Goal: Transaction & Acquisition: Purchase product/service

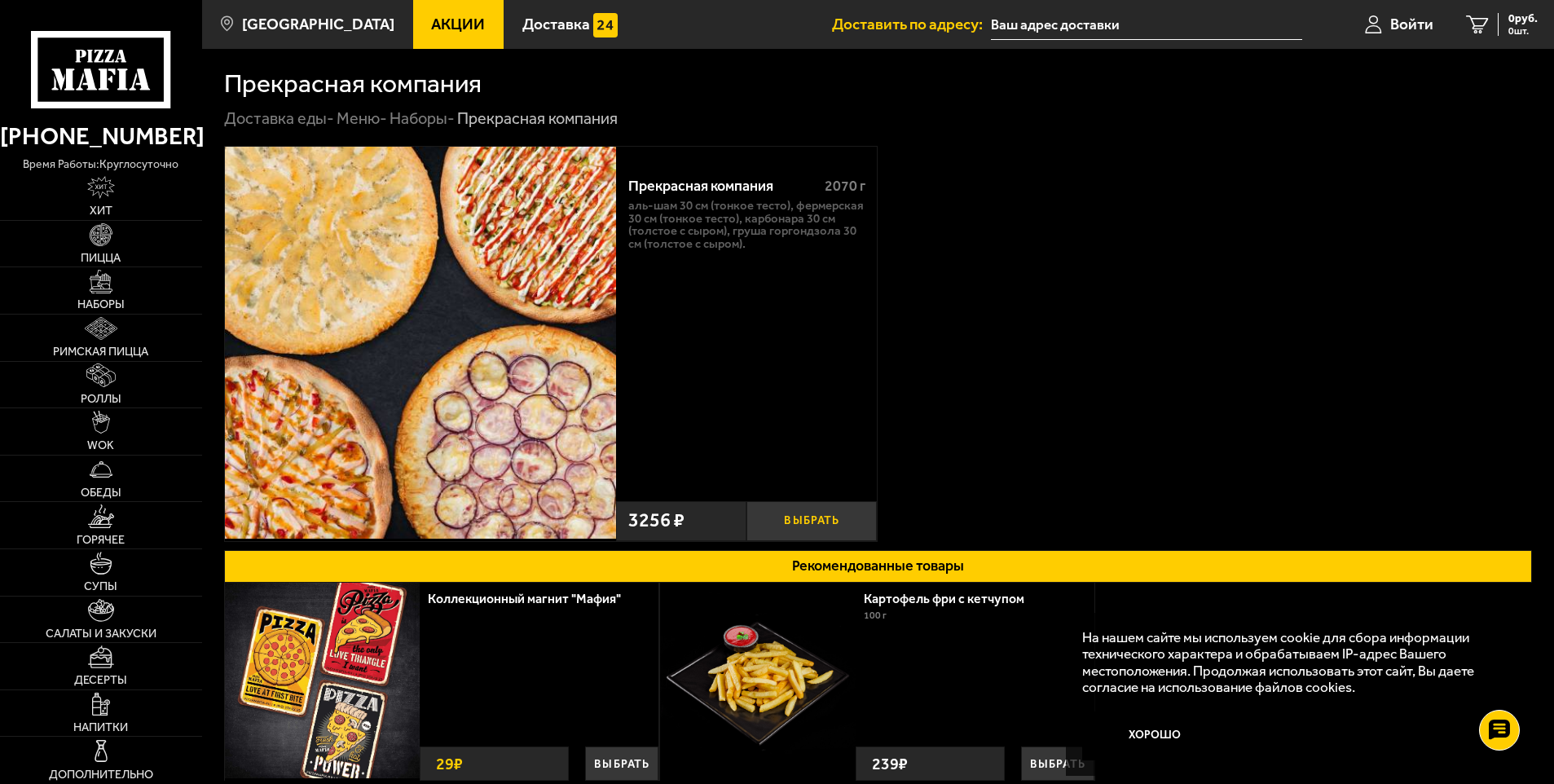
click at [835, 519] on button "Выбрать" at bounding box center [811, 520] width 131 height 40
click at [1504, 19] on span "3256 руб." at bounding box center [1513, 19] width 49 height 11
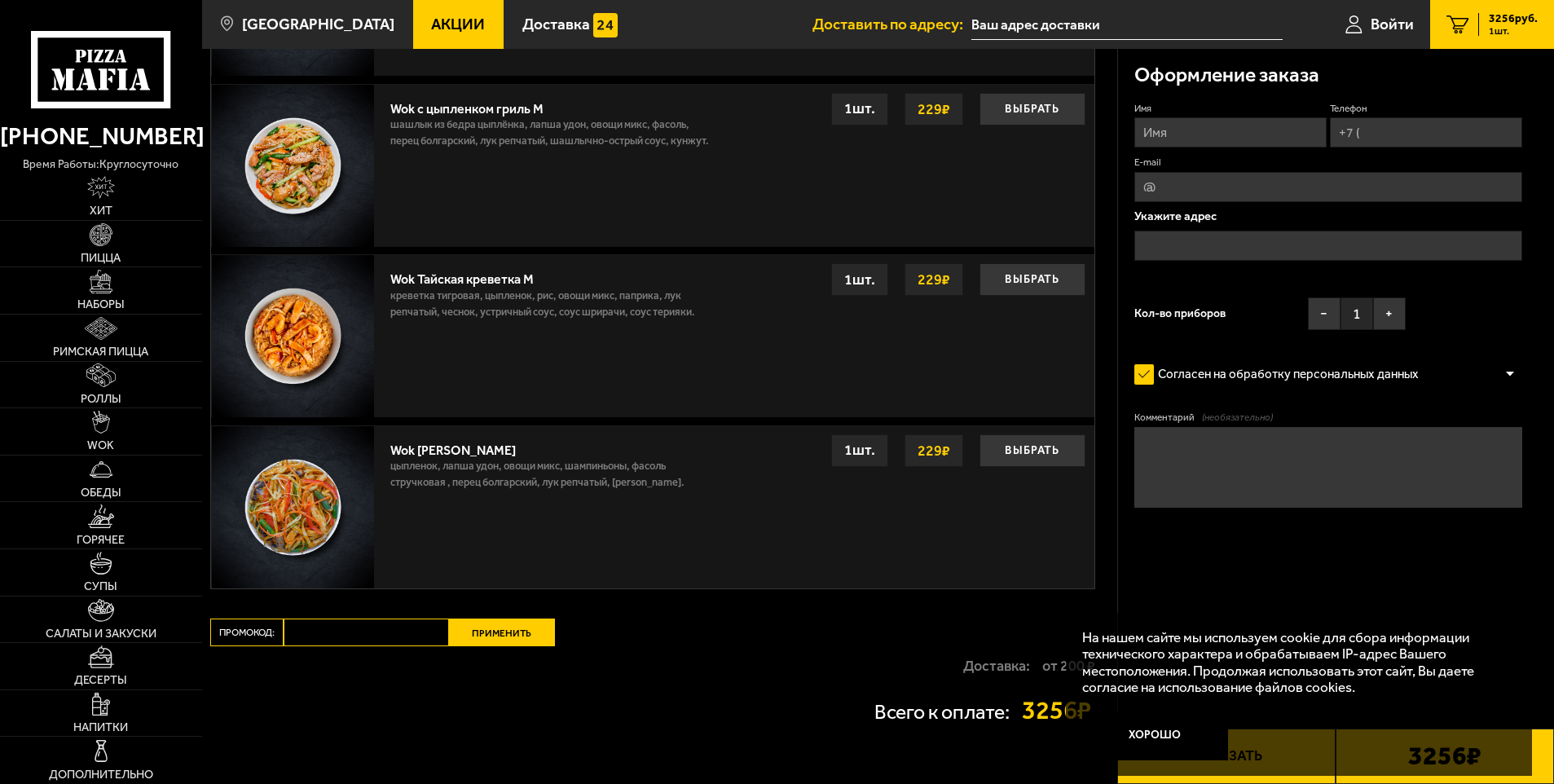
scroll to position [1203, 0]
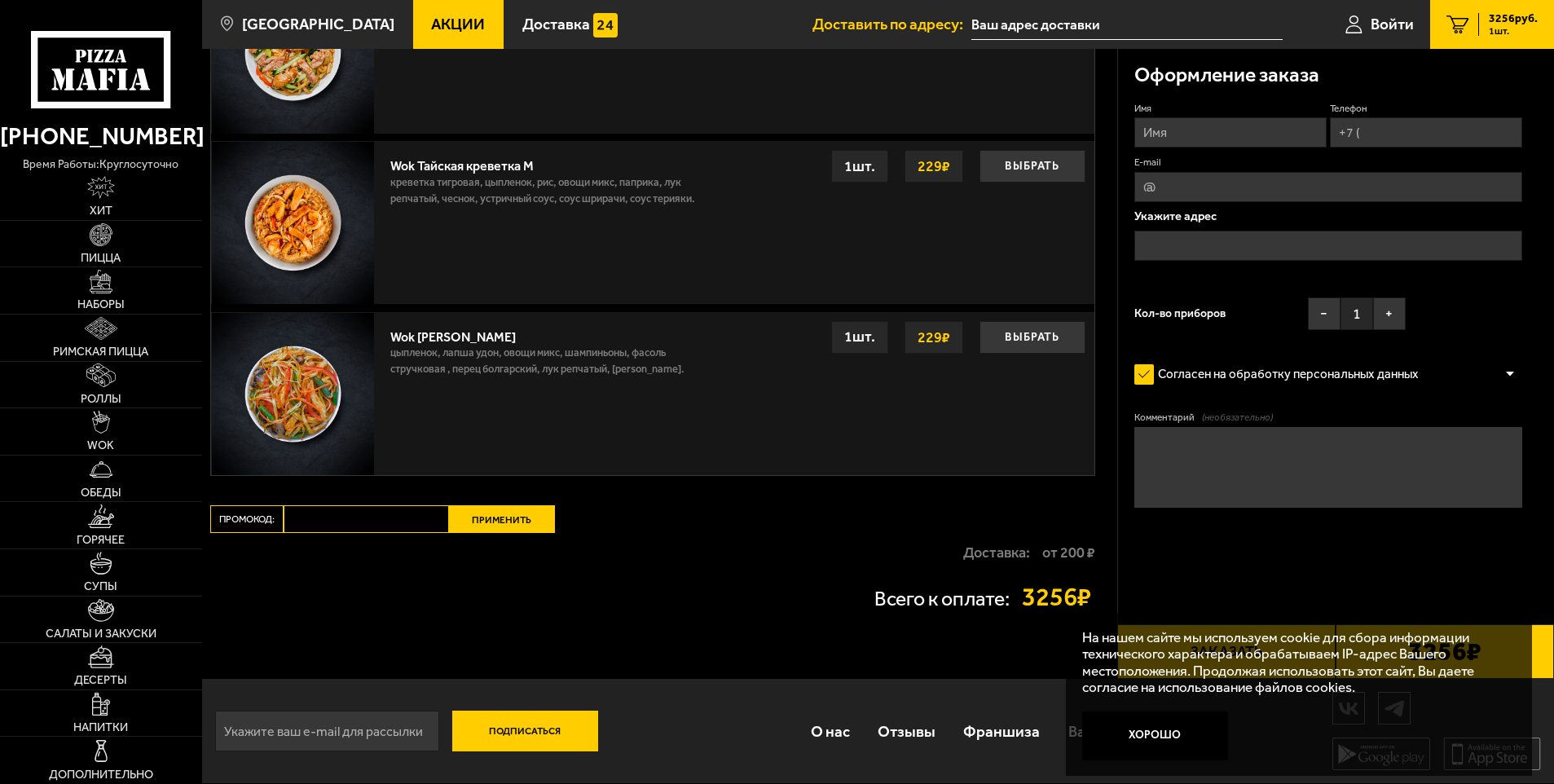
click at [369, 516] on input "Промокод:" at bounding box center [367, 519] width 166 height 27
paste input "mf0439"
type input "mf0439"
click at [492, 518] on button "Применить" at bounding box center [502, 519] width 106 height 27
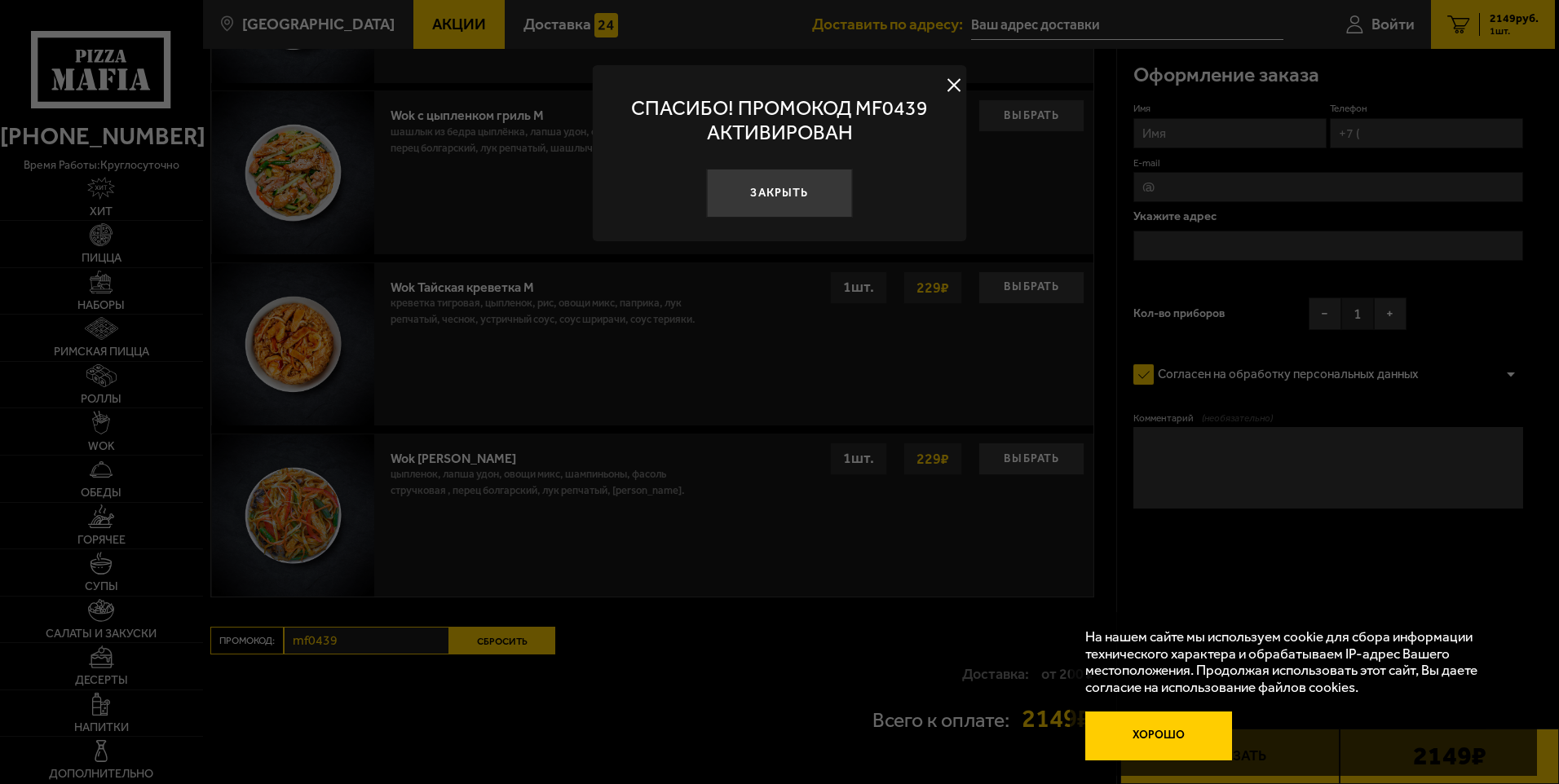
click at [1178, 731] on button "Хорошо" at bounding box center [1158, 735] width 146 height 49
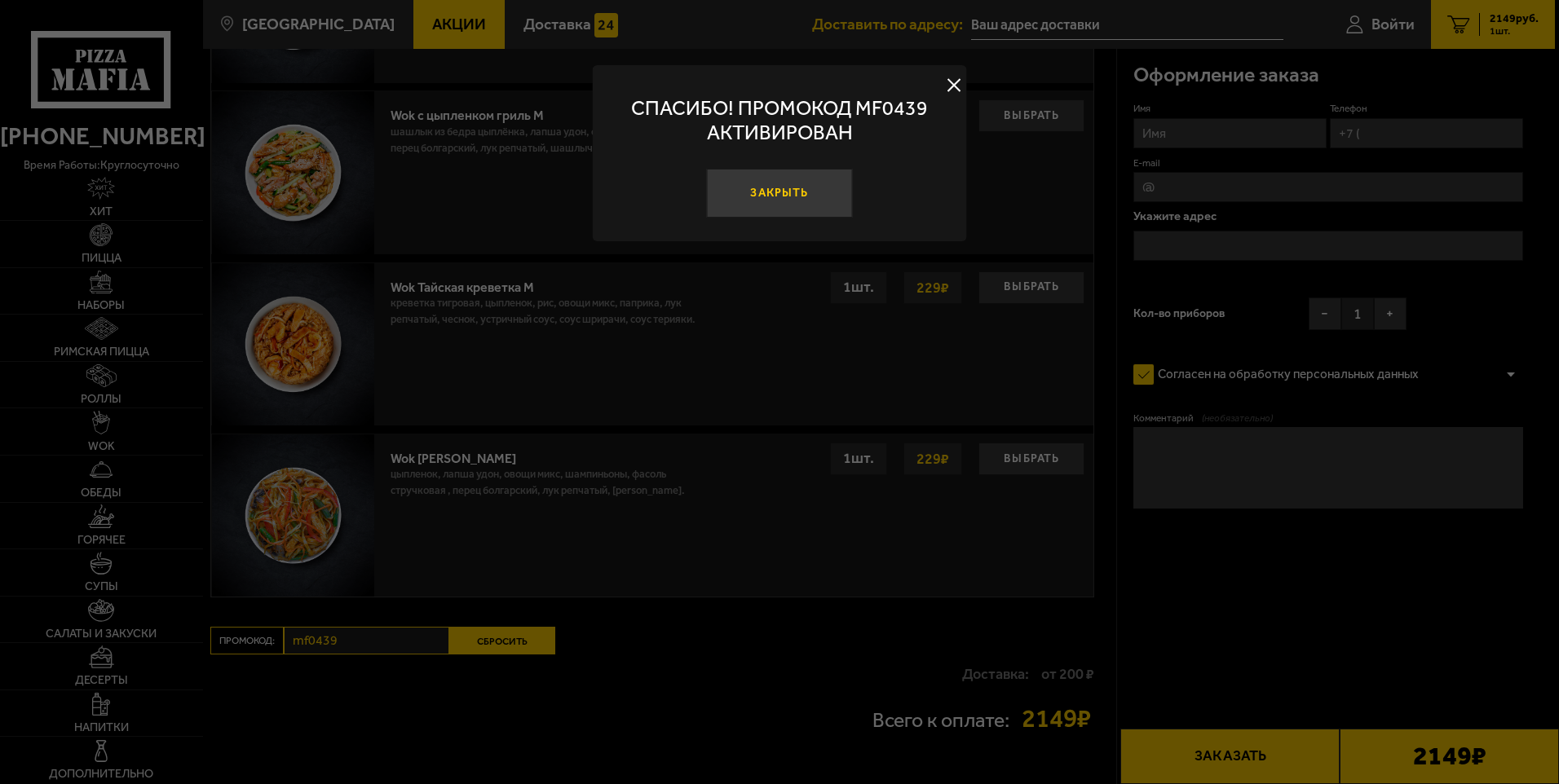
click at [783, 197] on button "Закрыть" at bounding box center [778, 192] width 146 height 49
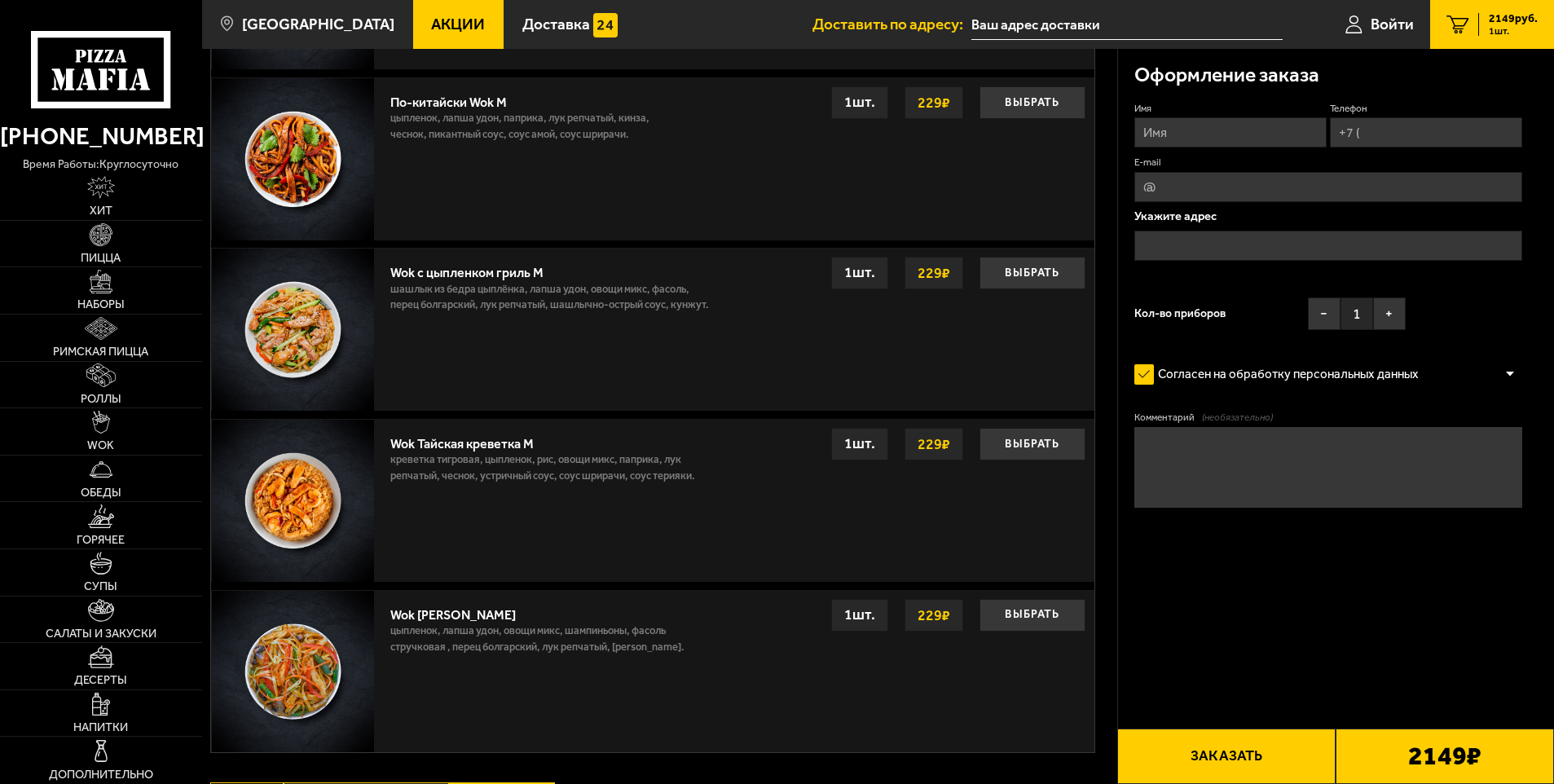
scroll to position [1040, 0]
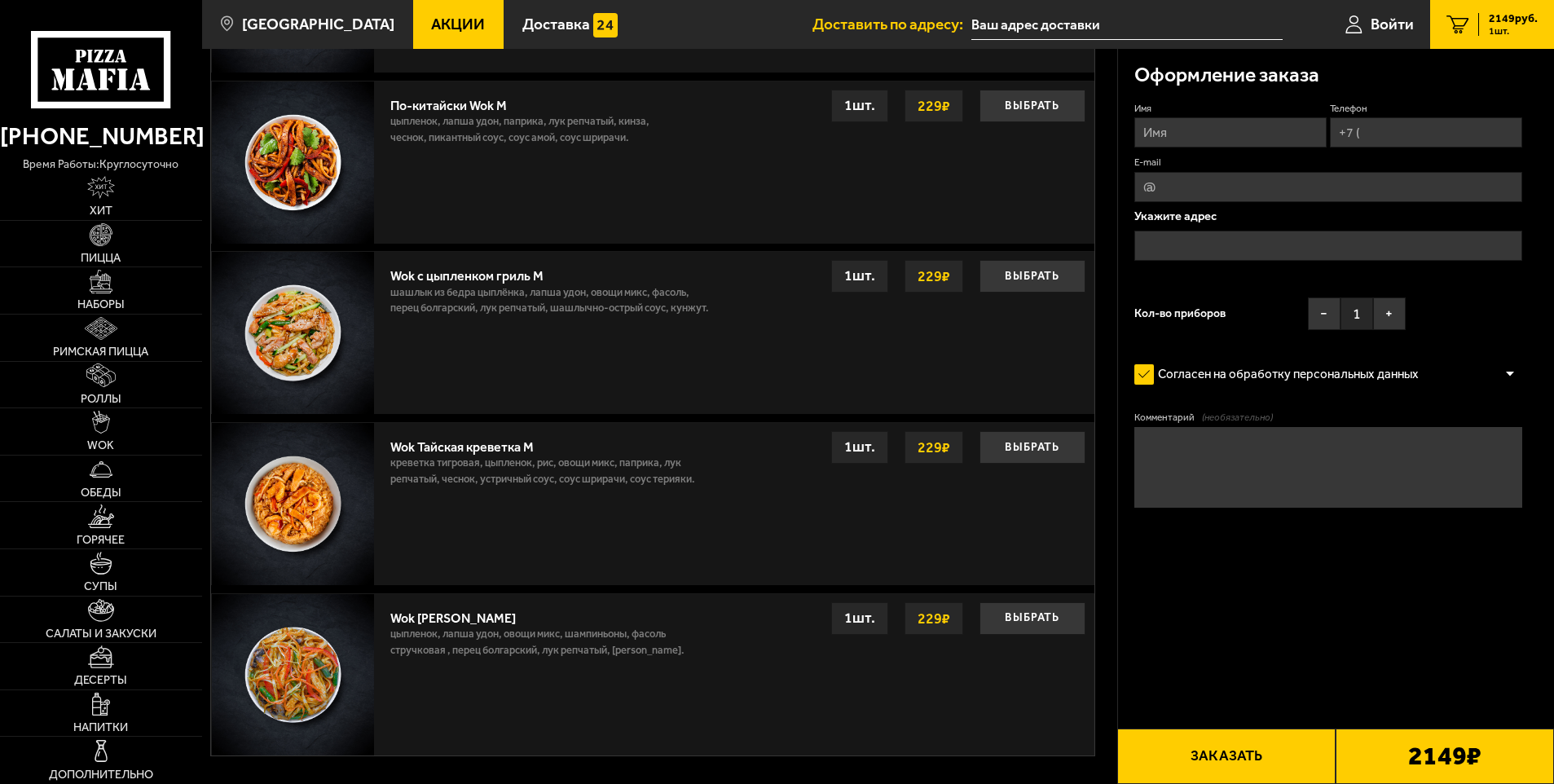
click at [1197, 141] on input "Имя" at bounding box center [1230, 132] width 192 height 30
type input "Антон"
click at [1401, 125] on input "Телефон" at bounding box center [1426, 132] width 192 height 30
type input "+7 (951) 816-80-07"
drag, startPoint x: 1287, startPoint y: 188, endPoint x: 1257, endPoint y: 208, distance: 36.1
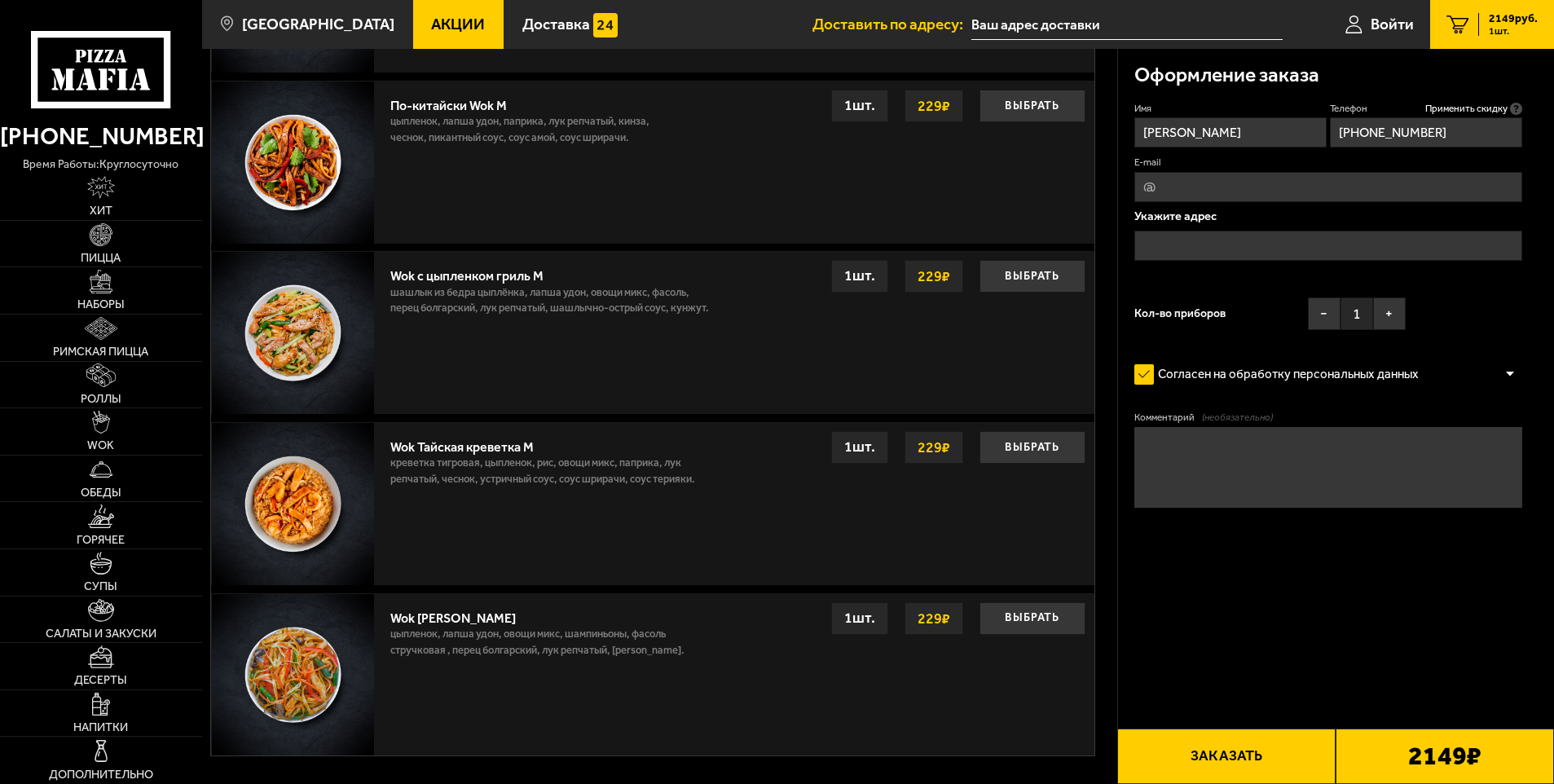
click at [1286, 188] on input "E-mail" at bounding box center [1328, 187] width 389 height 30
click at [1207, 238] on input "text" at bounding box center [1328, 246] width 389 height 30
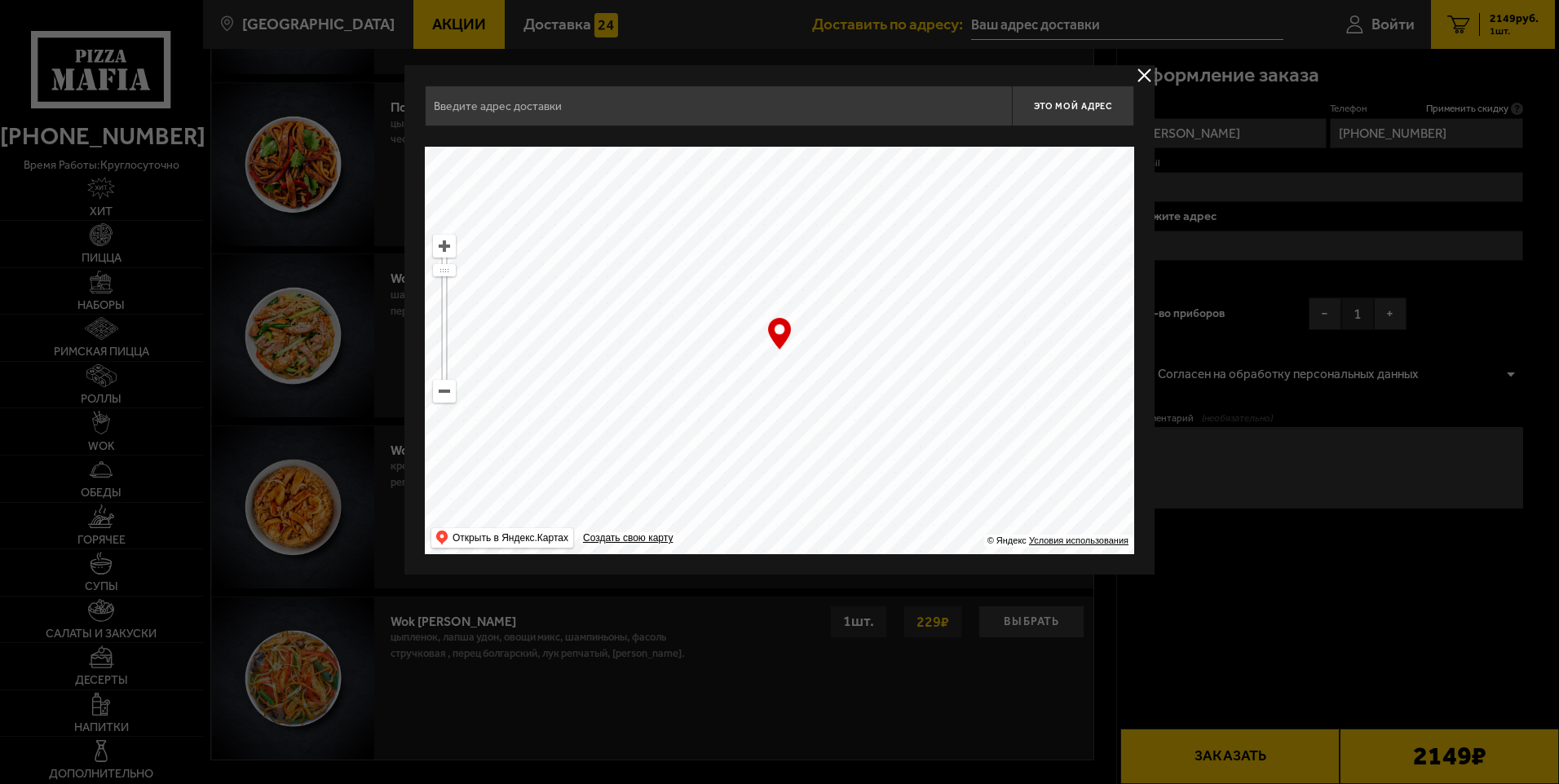
drag, startPoint x: 570, startPoint y: 116, endPoint x: 566, endPoint y: 165, distance: 49.2
click at [570, 116] on input "text" at bounding box center [717, 106] width 587 height 41
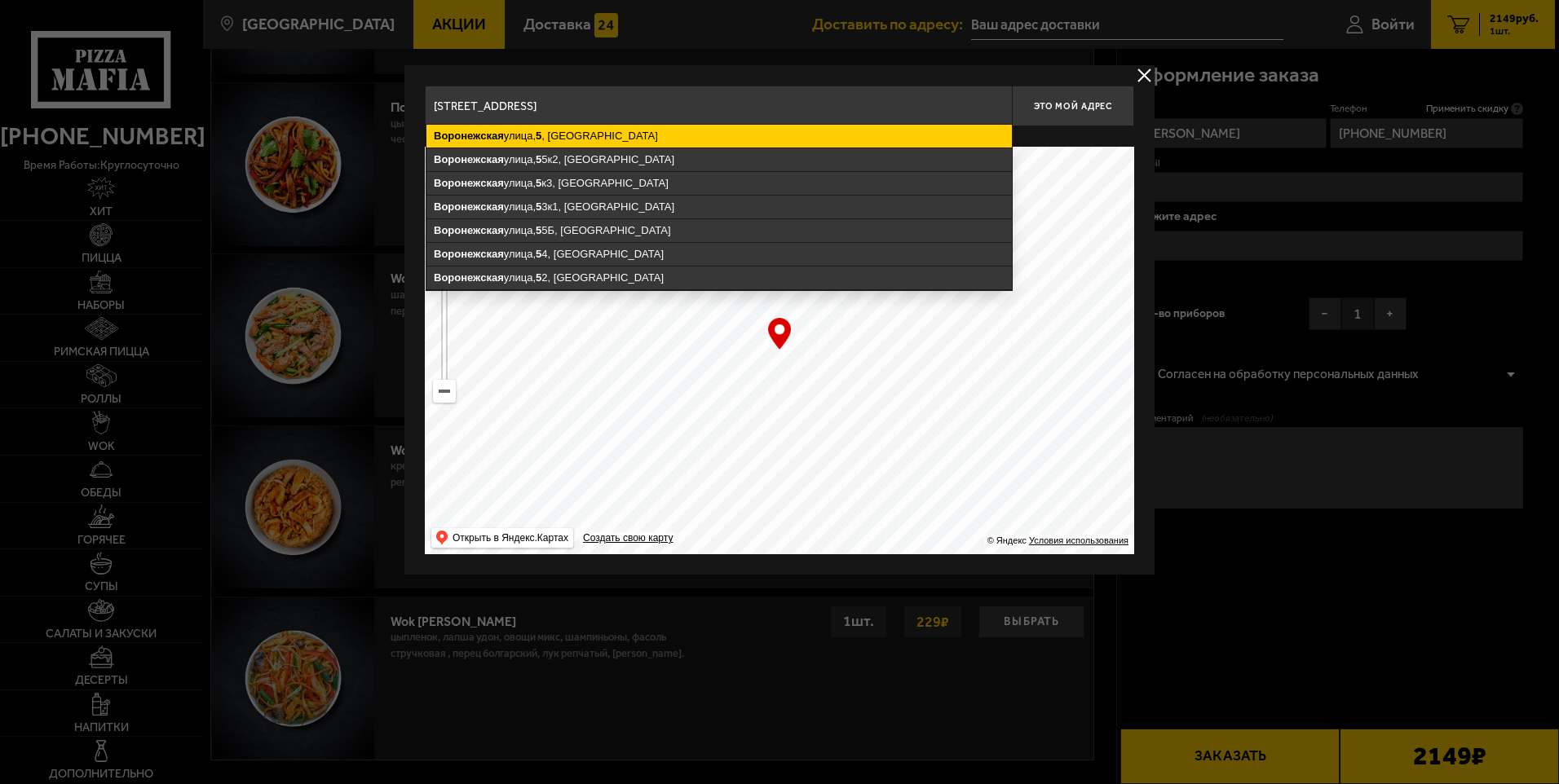
click at [596, 137] on ymaps "Воронежская улица, 5 , Санкт-Петербург" at bounding box center [718, 136] width 585 height 23
type input "Санкт-Петербург, Воронежская улица, 5"
type input "Воронежская улица, 5"
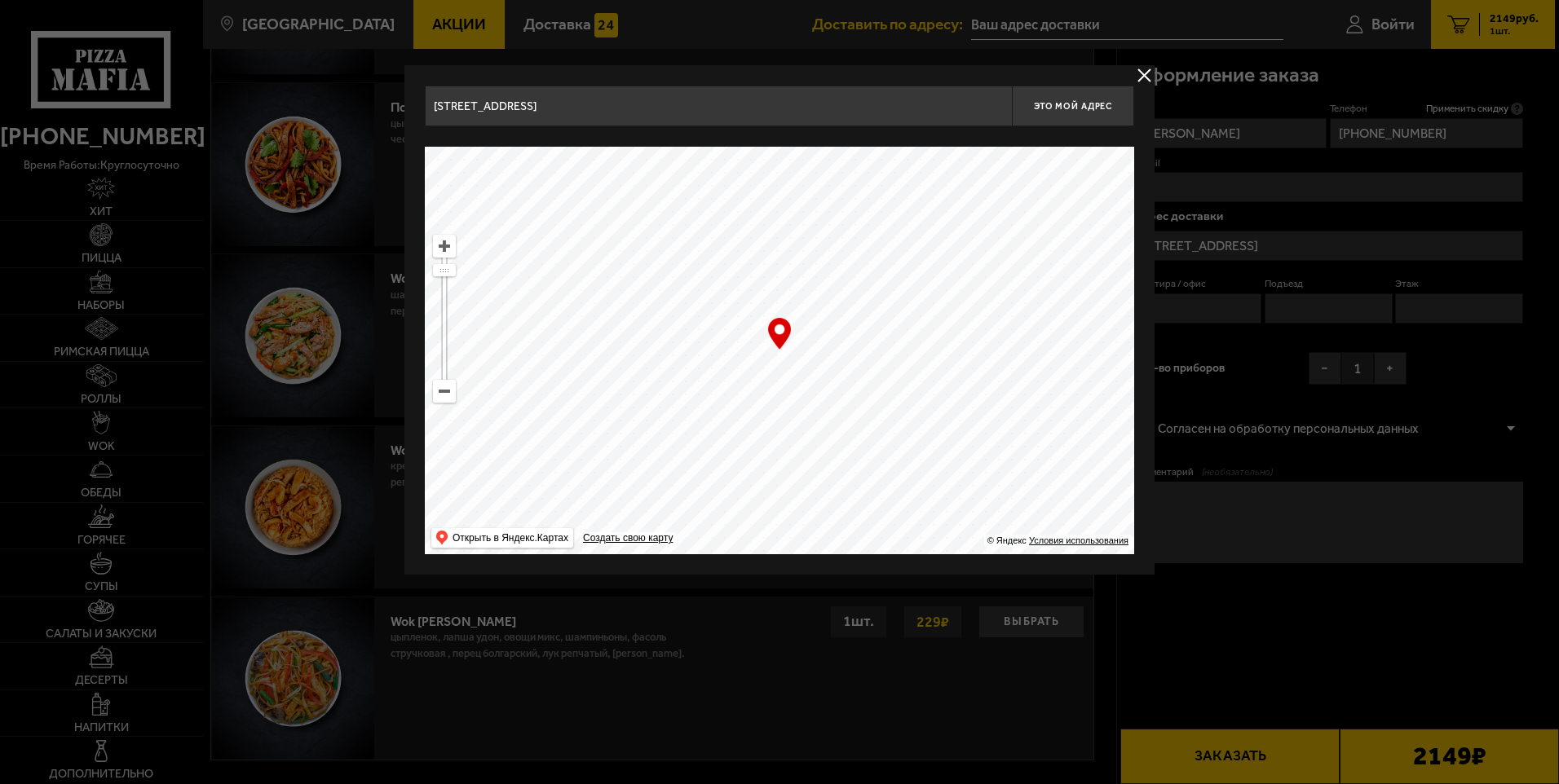
click at [447, 248] on ymaps at bounding box center [445, 246] width 21 height 21
click at [447, 247] on ymaps at bounding box center [445, 246] width 21 height 21
click at [1078, 103] on span "Это мой адрес" at bounding box center [1073, 107] width 79 height 11
click at [777, 332] on div "… © Яндекс Условия использования Открыть в Яндекс.Картах Создать свою карту" at bounding box center [779, 350] width 709 height 407
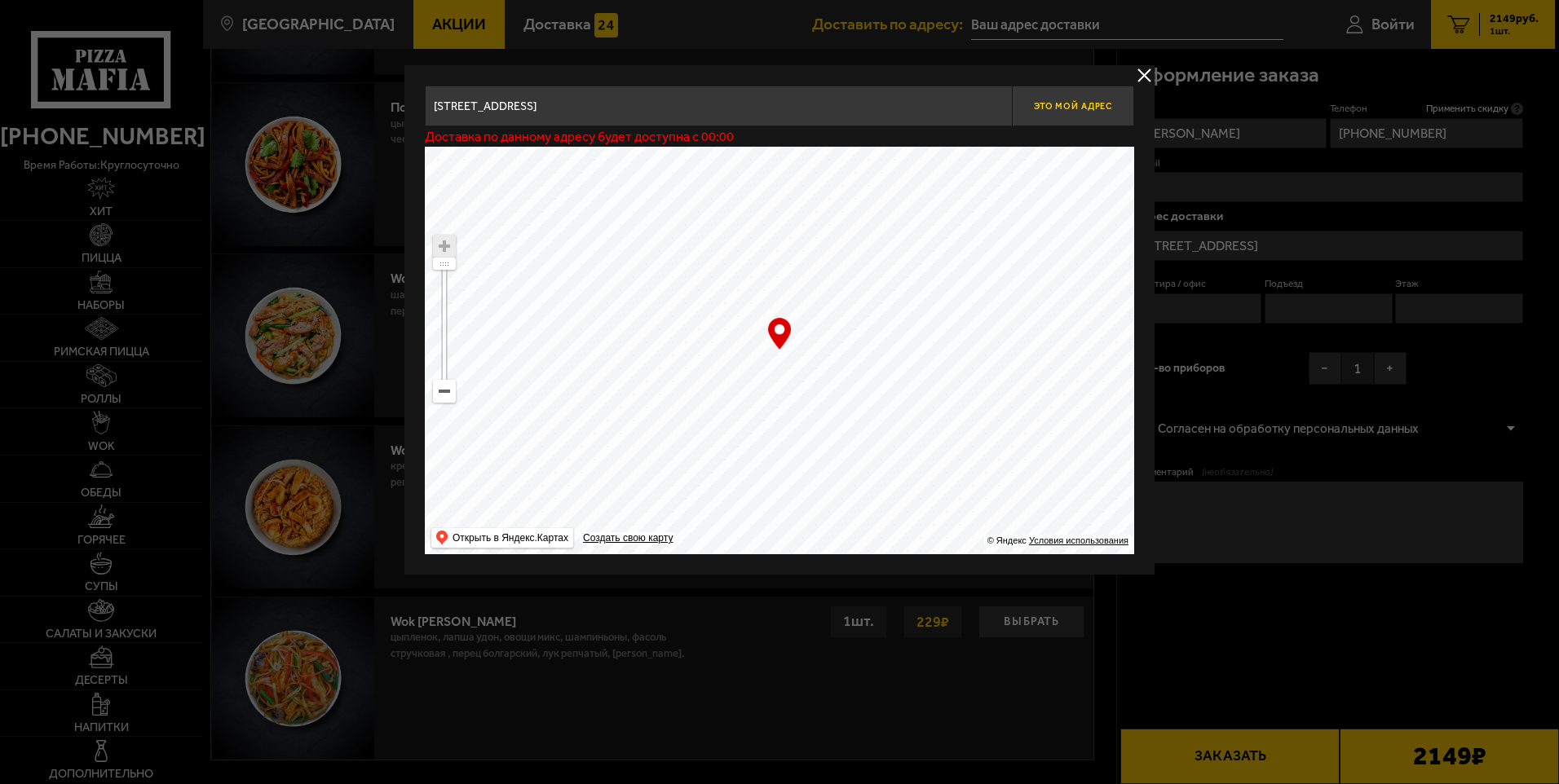
click at [1069, 101] on span "Это мой адрес" at bounding box center [1073, 107] width 79 height 11
click at [831, 393] on ymaps at bounding box center [779, 350] width 709 height 407
click at [881, 113] on input "Санкт-Петербург, Воронежская улица, 5" at bounding box center [717, 106] width 587 height 41
click at [840, 355] on ymaps at bounding box center [779, 350] width 709 height 407
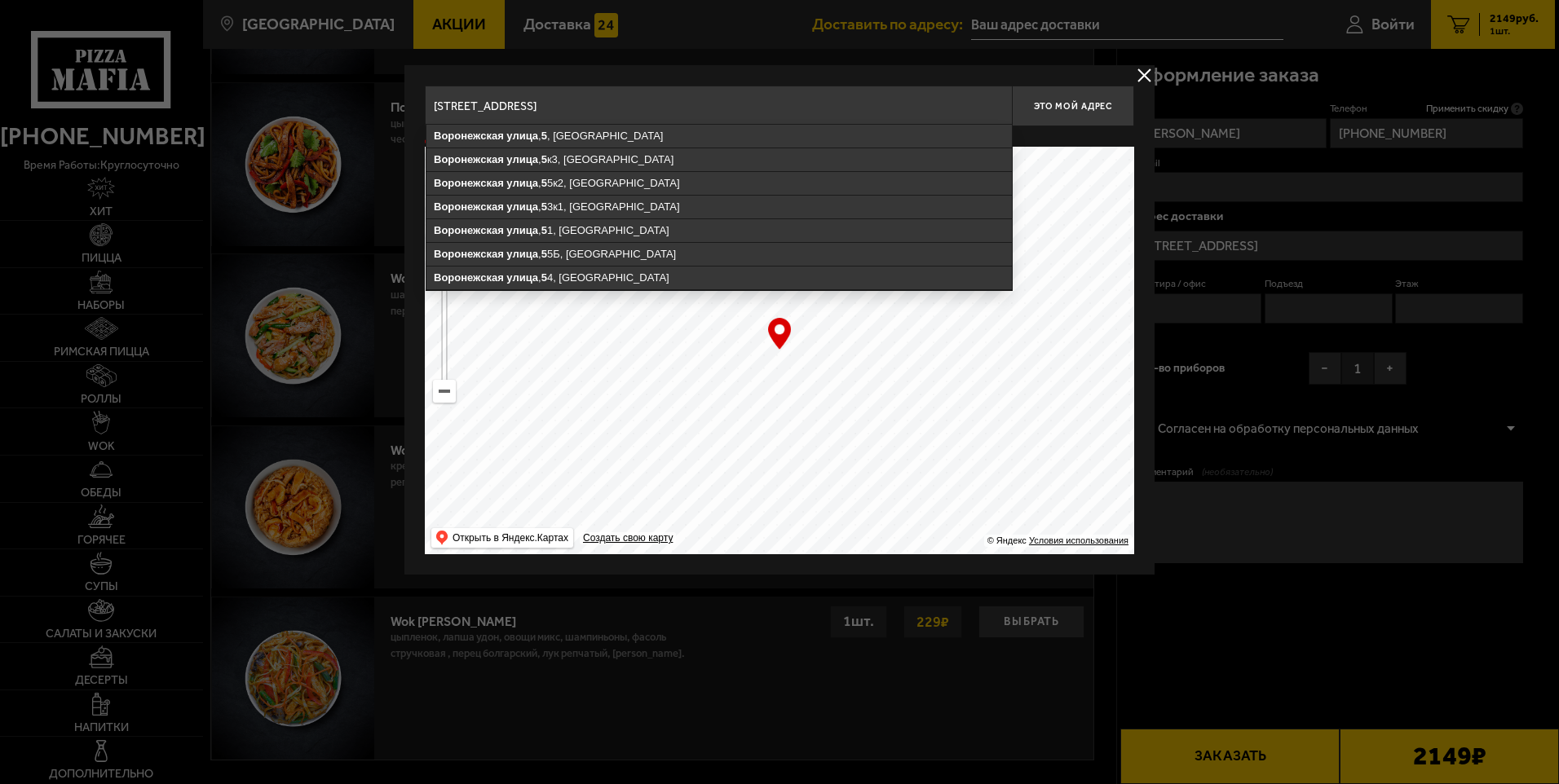
click at [663, 108] on input "Санкт-Петербург, Воронежская улица, 5" at bounding box center [717, 106] width 587 height 41
drag, startPoint x: 662, startPoint y: 102, endPoint x: 185, endPoint y: 102, distance: 477.0
click at [202, 102] on main "Санкт-Петербург Все Акции Доставка Личный кабинет Акции Доставка Доставить по а…" at bounding box center [878, 14] width 1353 height 2109
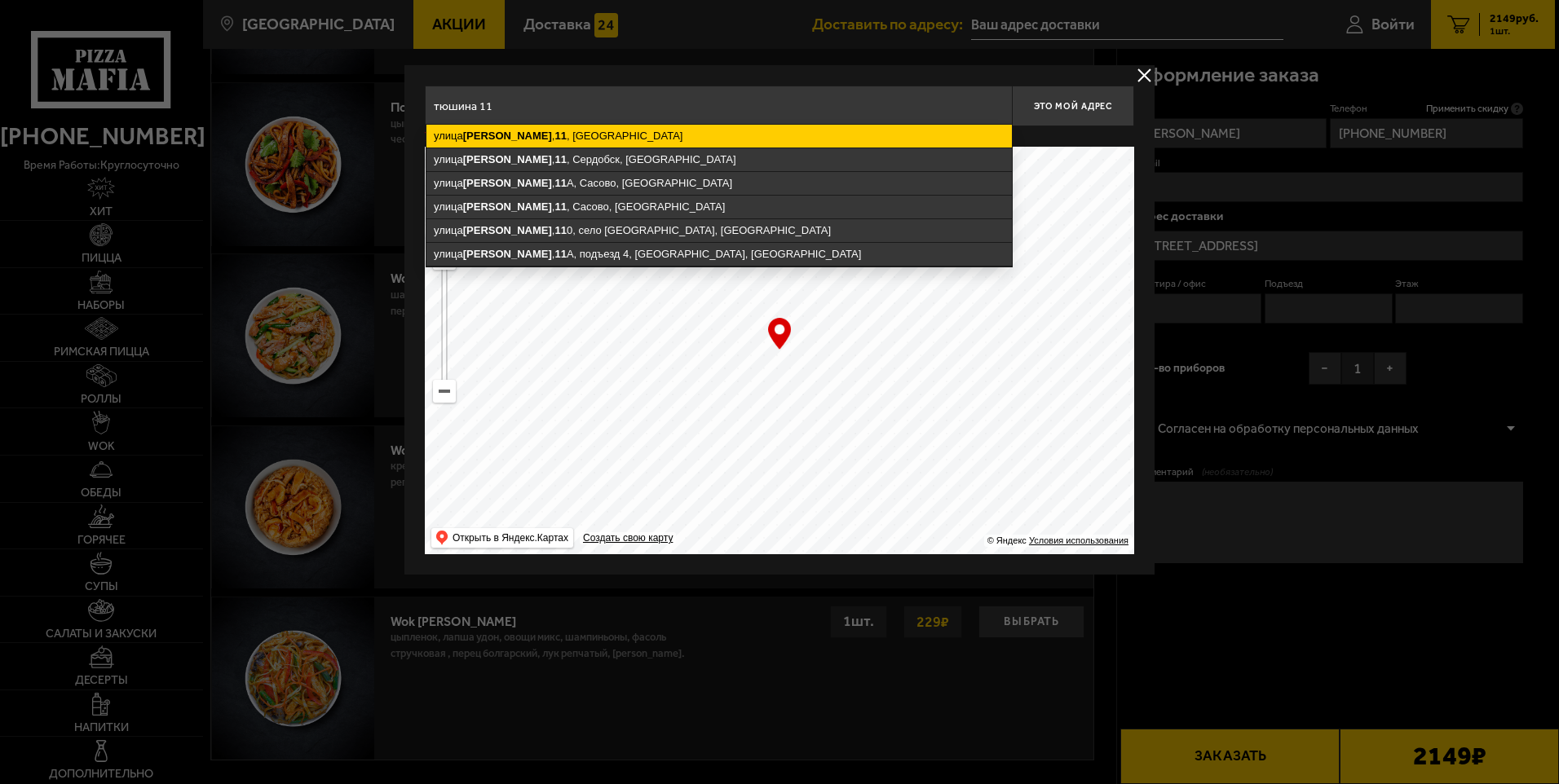
click at [494, 130] on ymaps "Тюшина" at bounding box center [507, 136] width 89 height 12
type input "Санкт-Петербург, улица Тюшина, 11"
type input "улица Тюшина, 11"
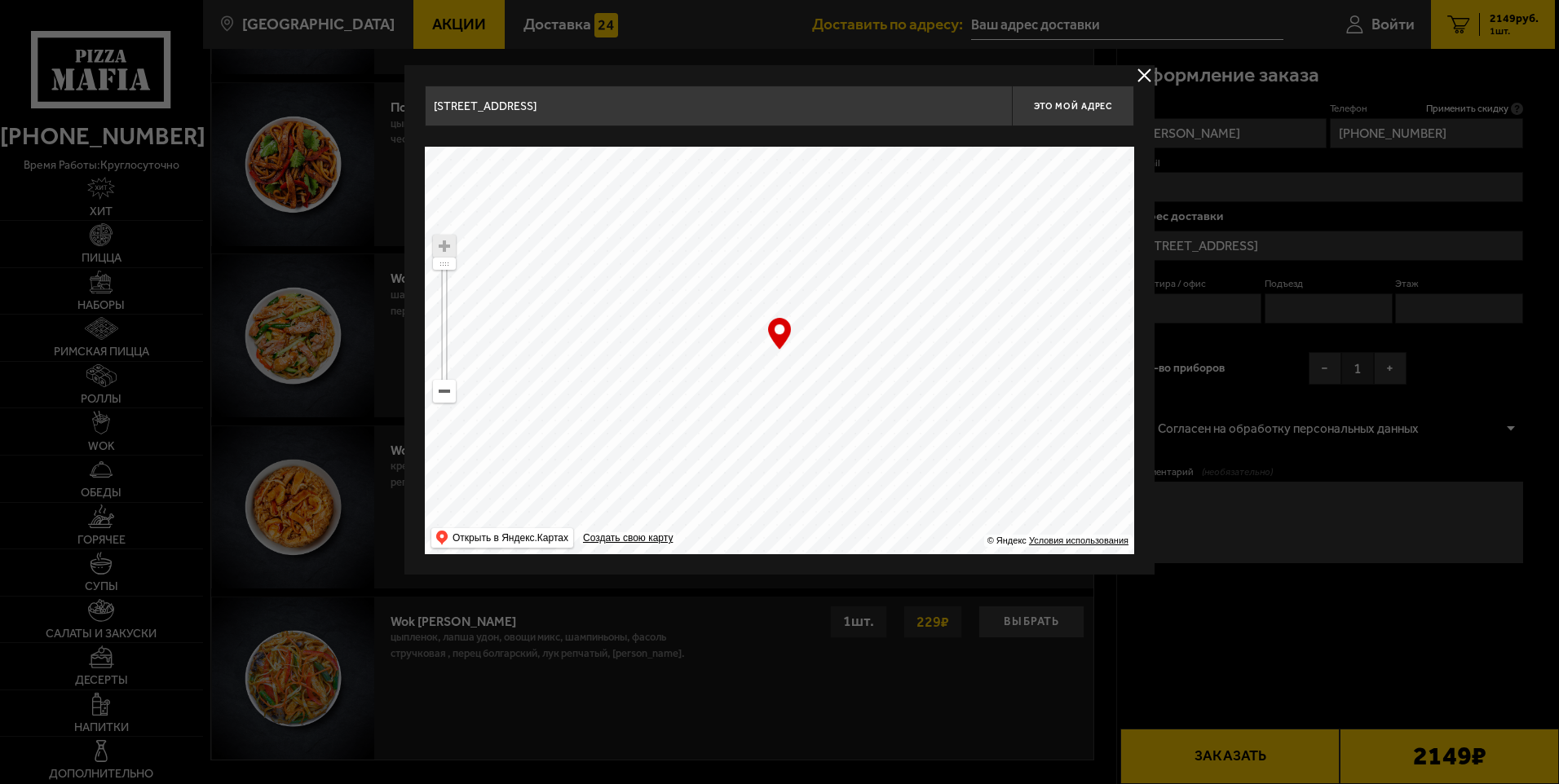
click at [648, 105] on input "Санкт-Петербург, улица Тюшина, 11" at bounding box center [717, 106] width 587 height 41
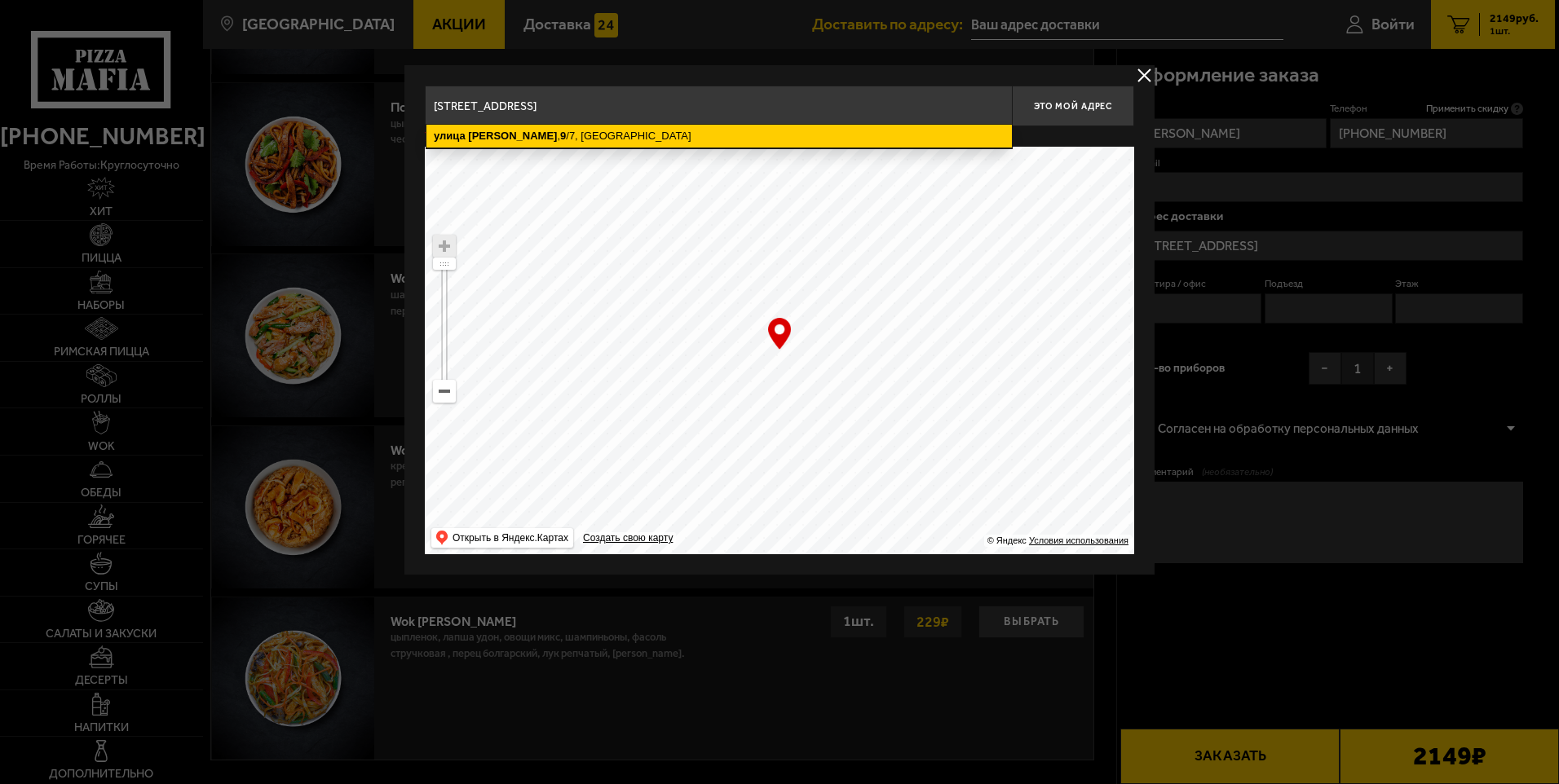
click at [627, 134] on ymaps "улица Тюшина , 9 /7, Санкт-Петербург" at bounding box center [718, 136] width 585 height 23
type input "Санкт-Петербург, улица Тюшина, 9/7"
type input "улица Тюшина, 9/7"
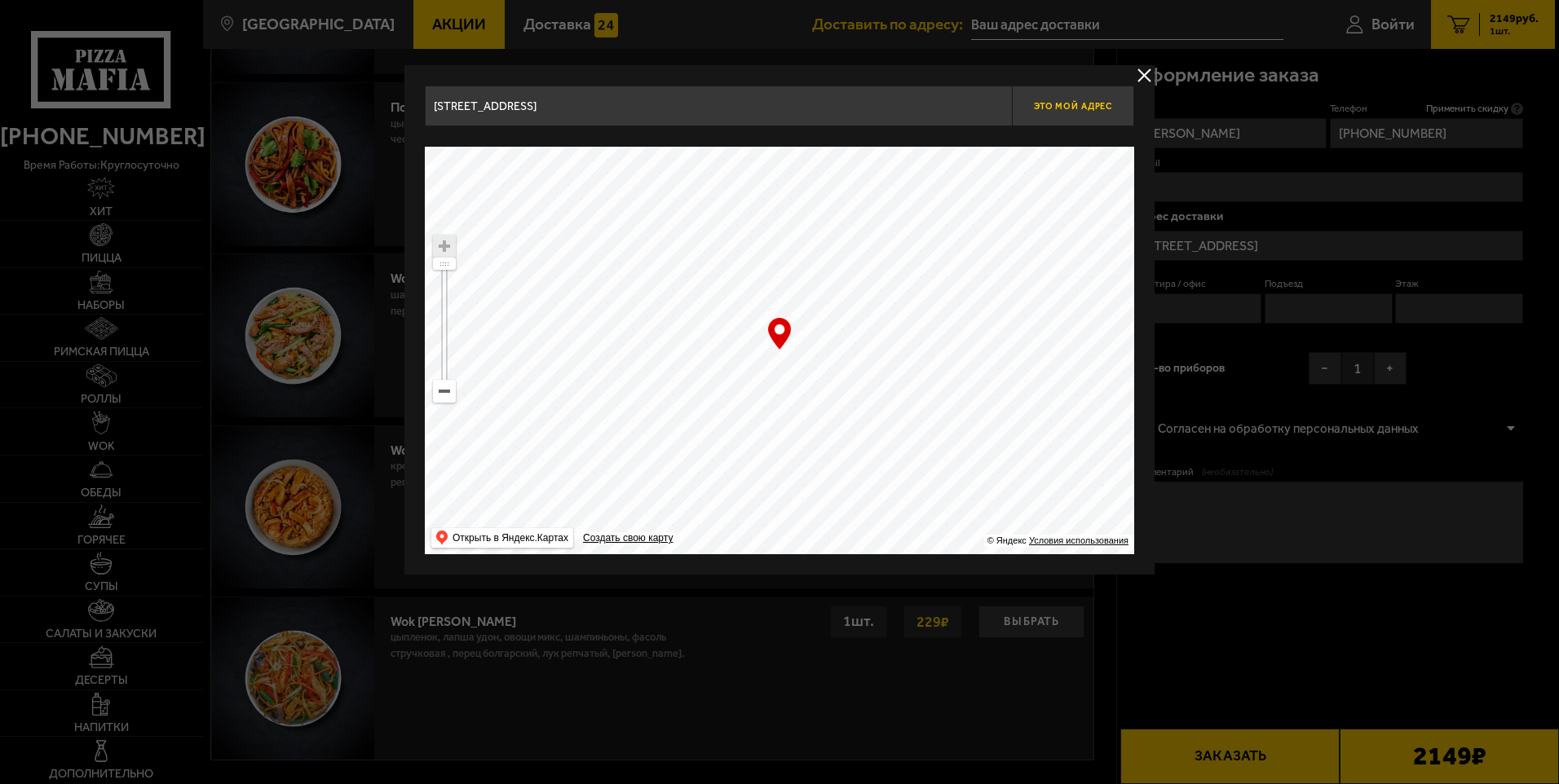
click at [1090, 109] on span "Это мой адрес" at bounding box center [1073, 107] width 79 height 11
click at [1148, 71] on button "delivery type" at bounding box center [1143, 75] width 20 height 20
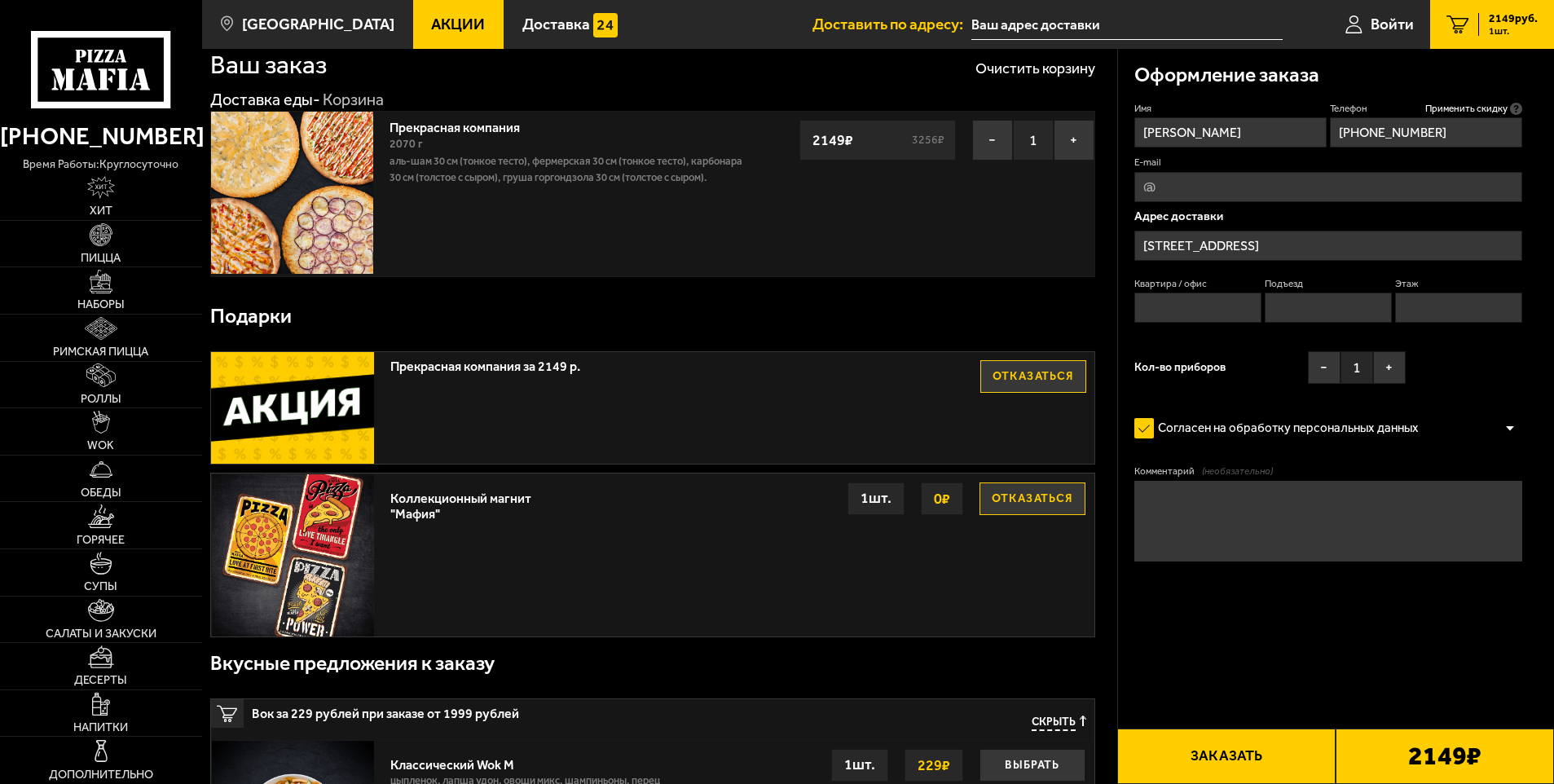
scroll to position [0, 0]
